Goal: Transaction & Acquisition: Obtain resource

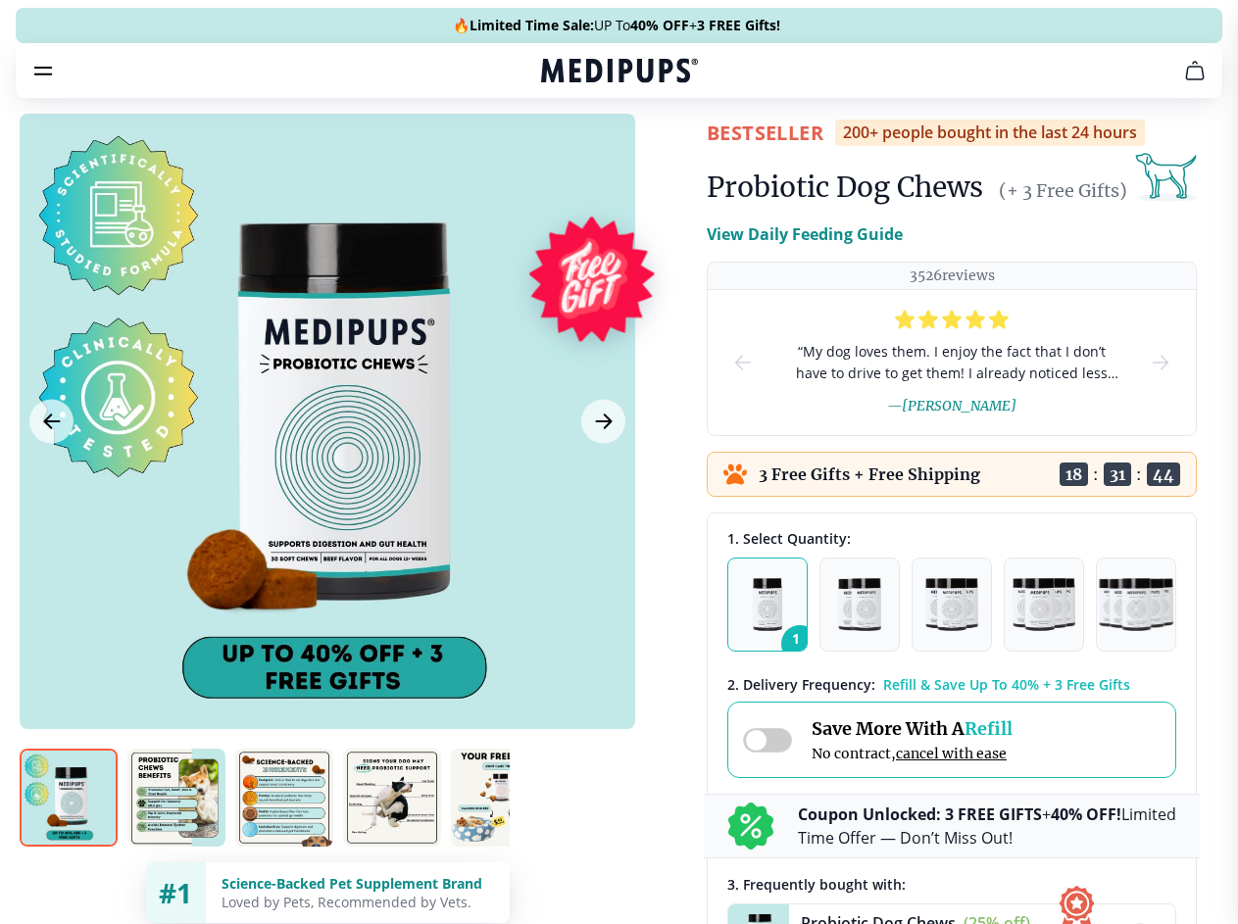
click at [564, 157] on span "Supplements" at bounding box center [613, 167] width 98 height 20
click at [664, 155] on icon "button" at bounding box center [676, 167] width 24 height 24
click at [1183, 82] on icon "cart" at bounding box center [1195, 71] width 24 height 24
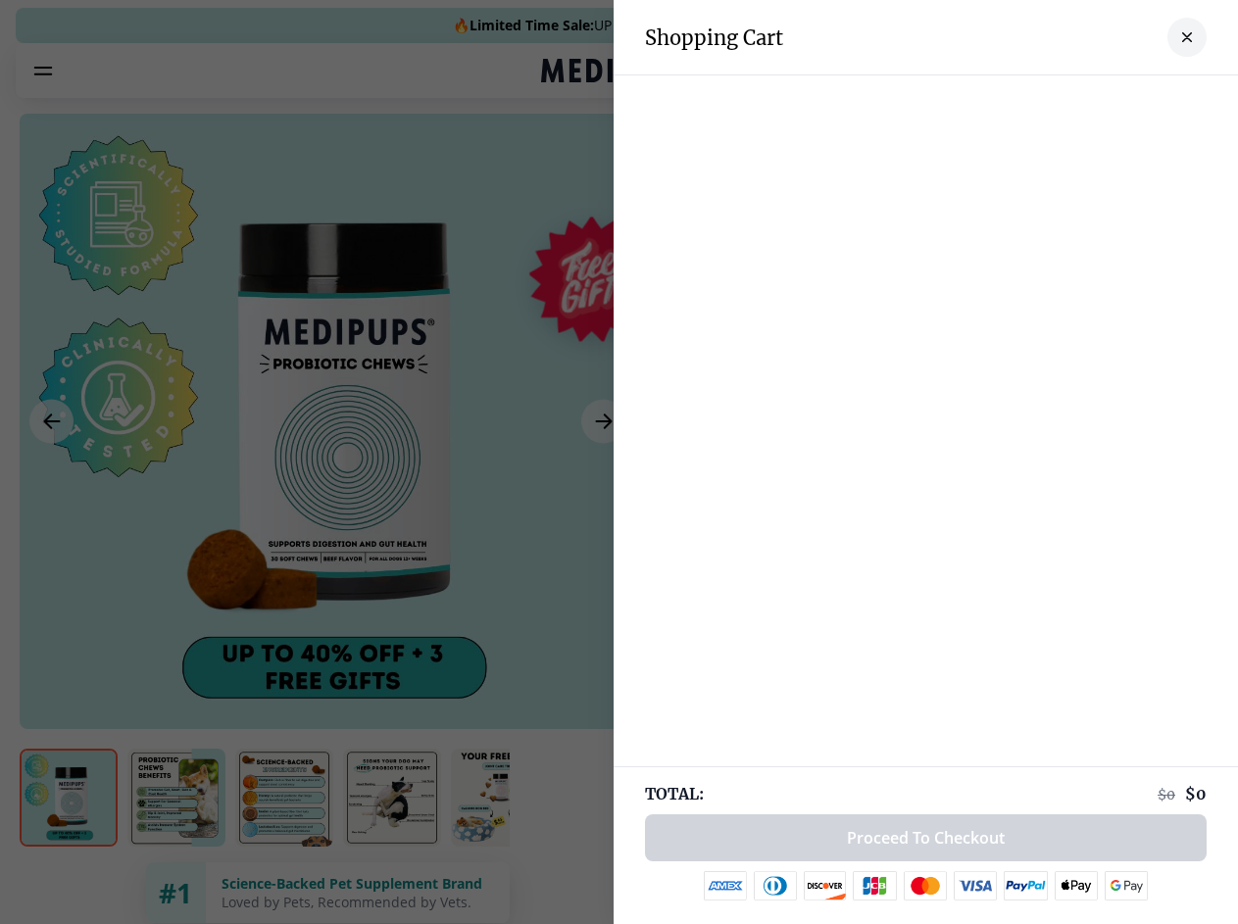
click at [953, 98] on div at bounding box center [619, 462] width 1238 height 924
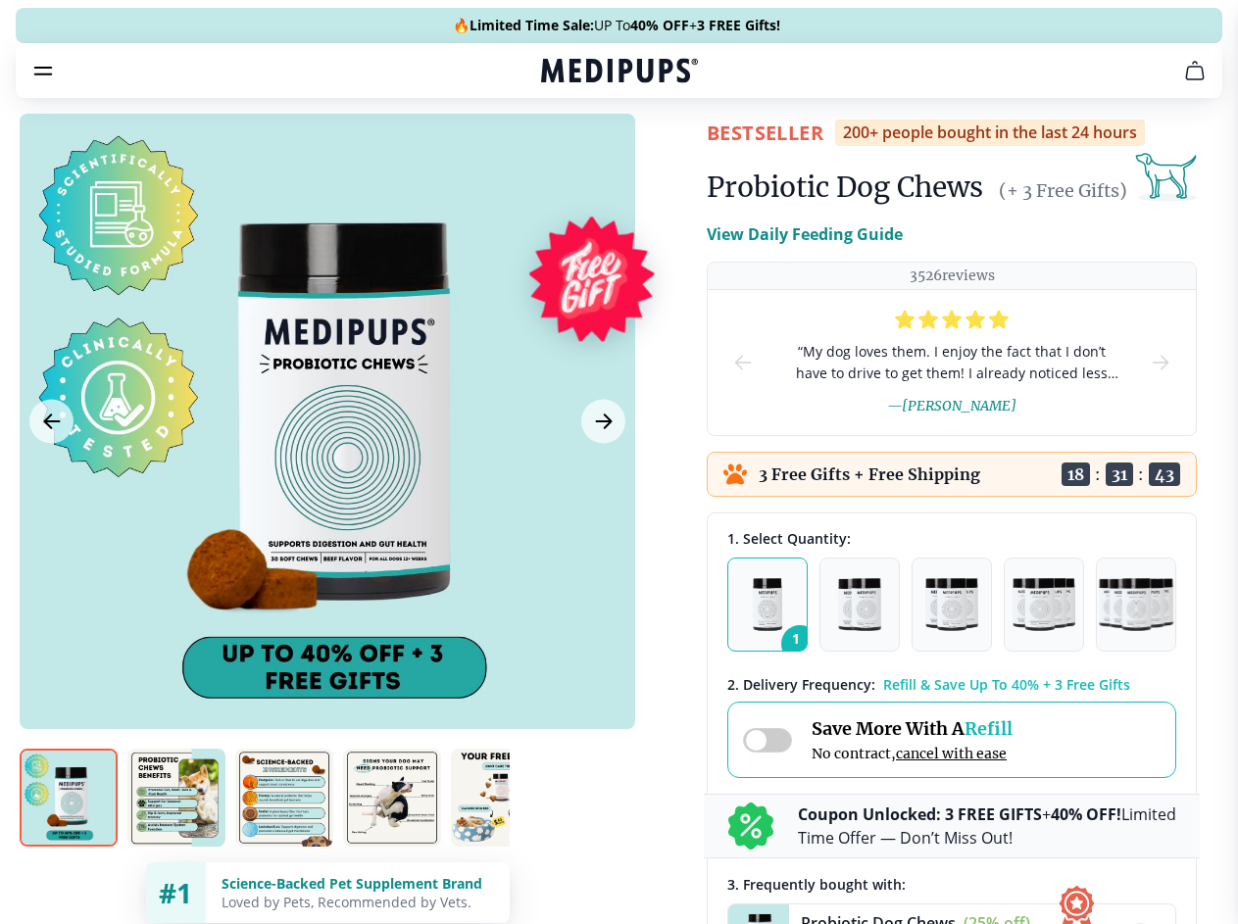
click at [0, 0] on span "Get FREE Gift" at bounding box center [0, 0] width 0 height 0
click at [0, 0] on icon "button" at bounding box center [0, 0] width 0 height 0
click at [326, 467] on div at bounding box center [327, 421] width 615 height 615
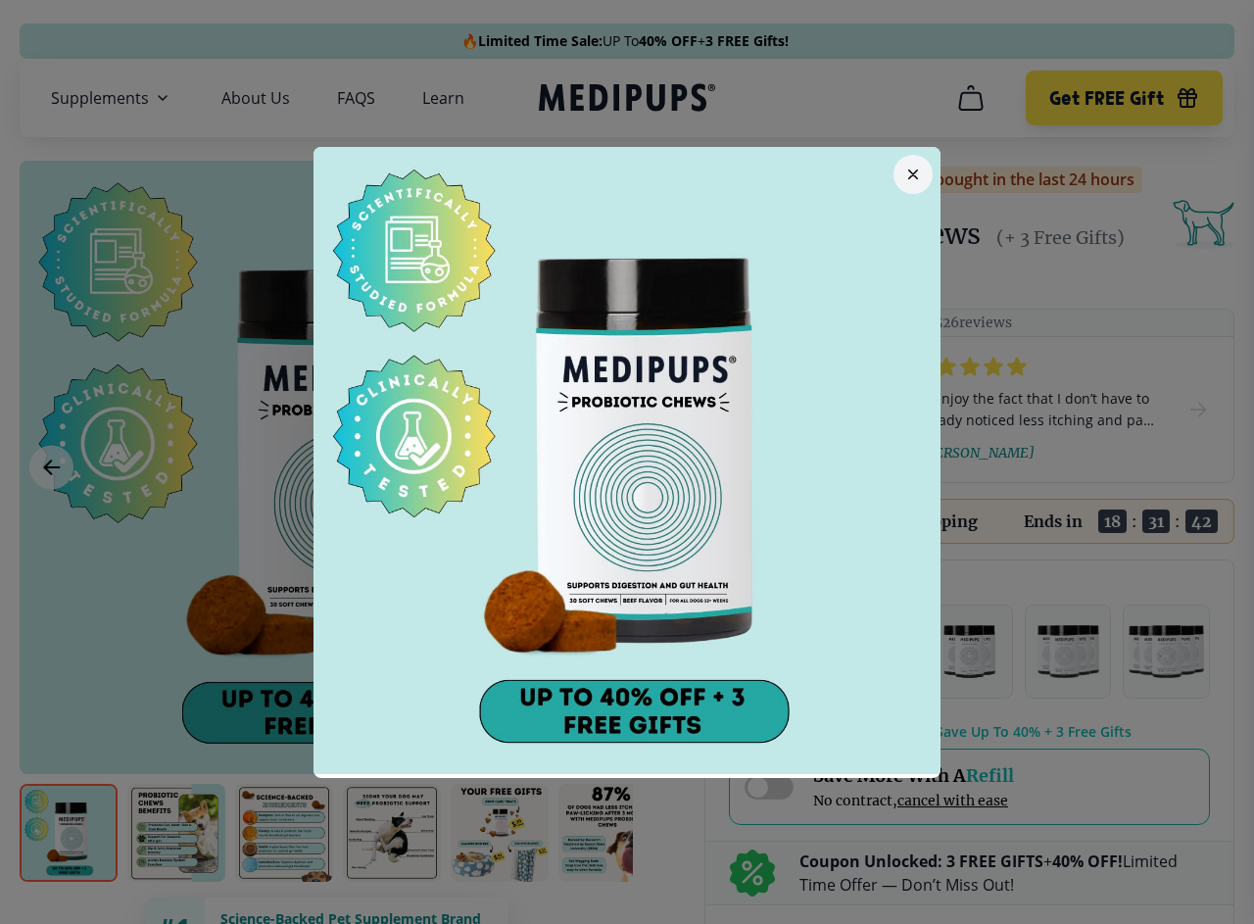
click at [51, 467] on div at bounding box center [627, 462] width 1254 height 924
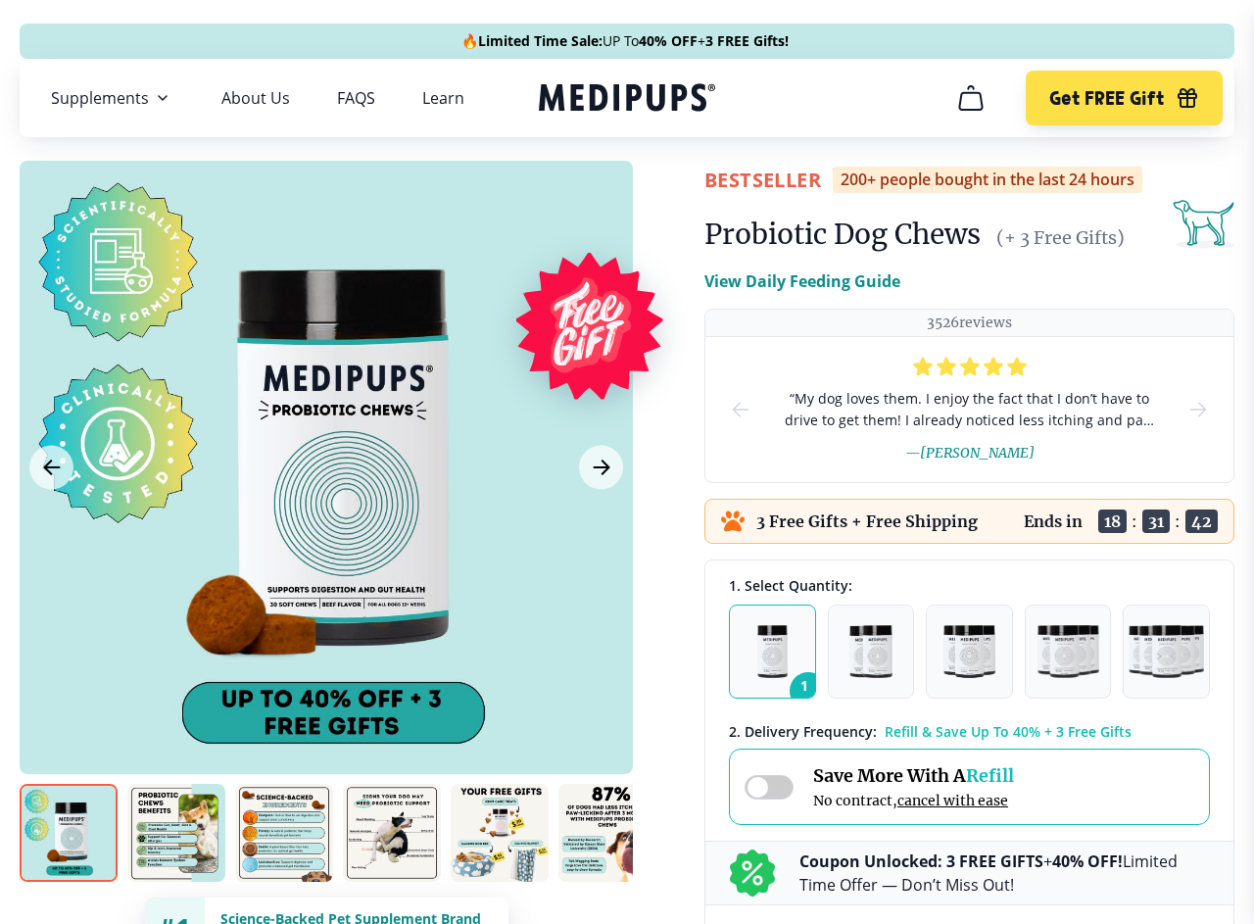
click at [601, 467] on icon "Next Image" at bounding box center [601, 468] width 15 height 14
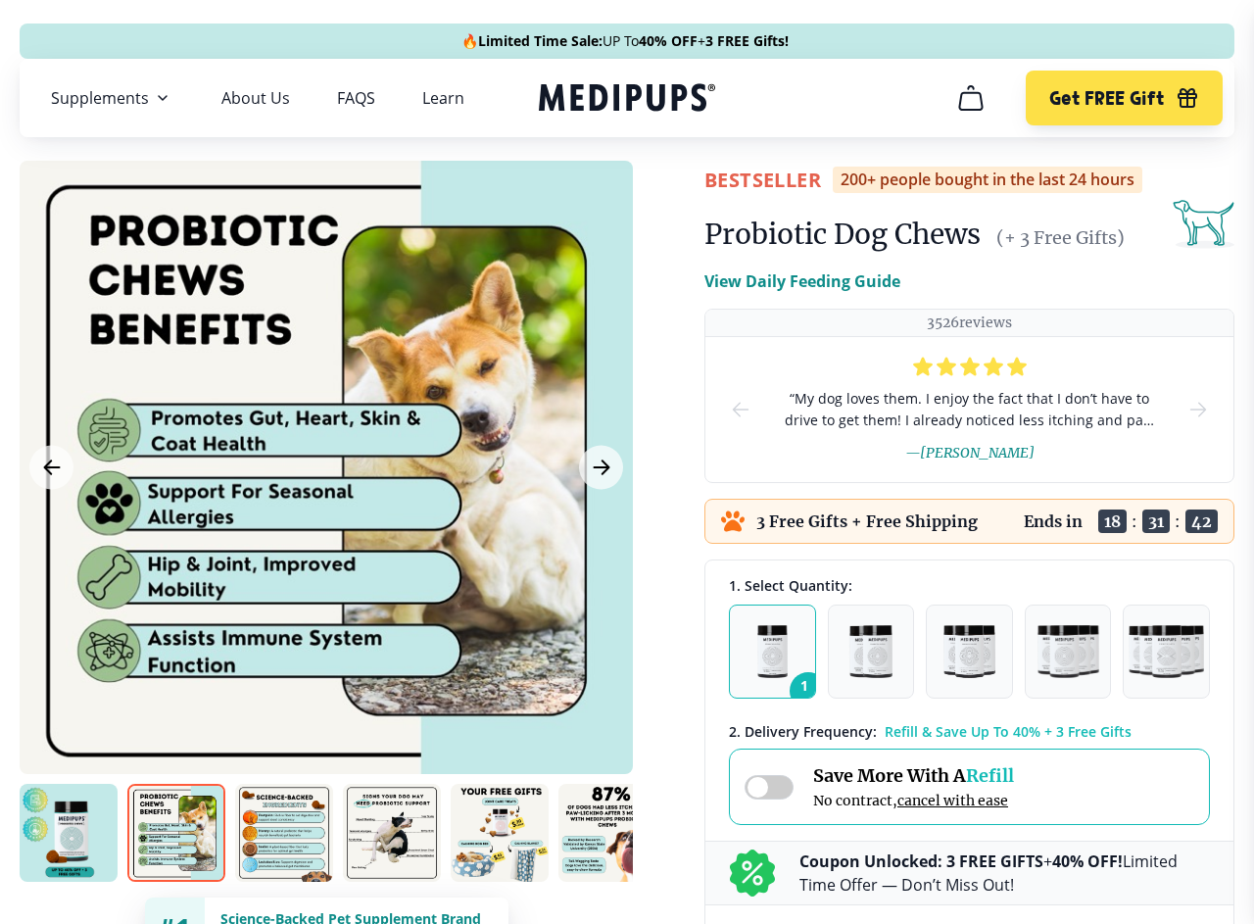
click at [69, 833] on img at bounding box center [69, 833] width 98 height 98
